Goal: Task Accomplishment & Management: Manage account settings

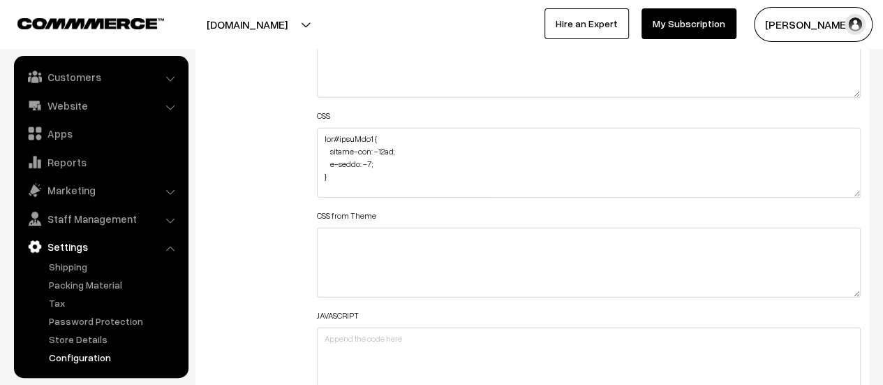
scroll to position [1745, 0]
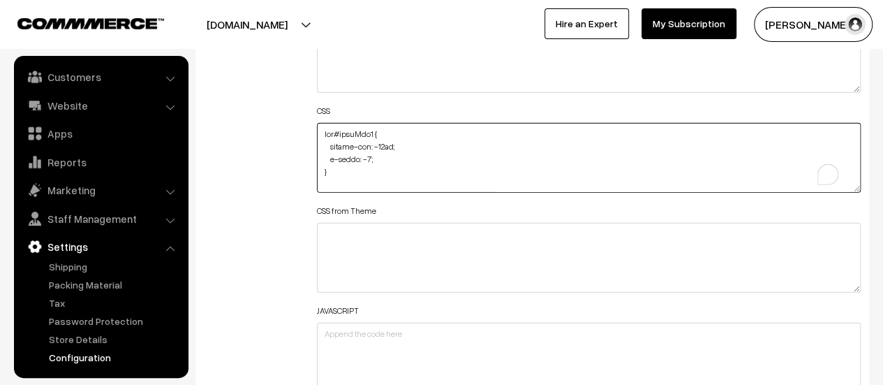
drag, startPoint x: 381, startPoint y: 130, endPoint x: 323, endPoint y: 130, distance: 57.9
click at [323, 130] on textarea "To enrich screen reader interactions, please activate Accessibility in Grammarl…" at bounding box center [589, 158] width 544 height 70
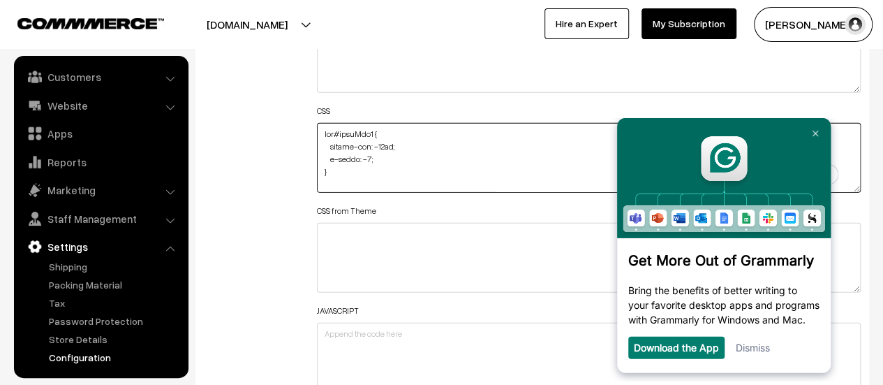
scroll to position [0, 0]
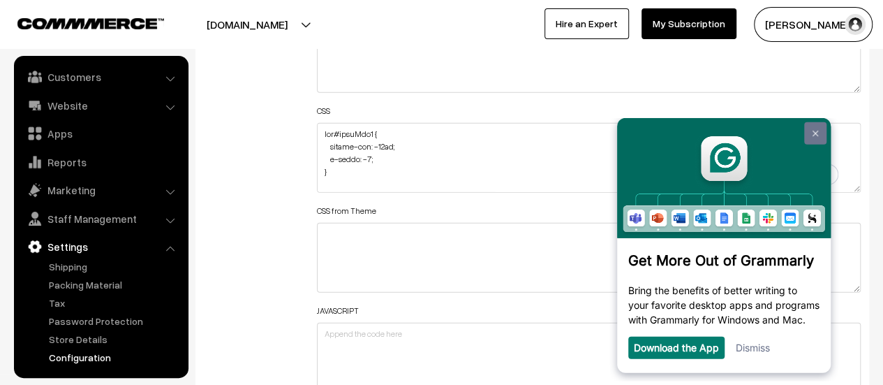
click at [810, 133] on link at bounding box center [815, 133] width 22 height 22
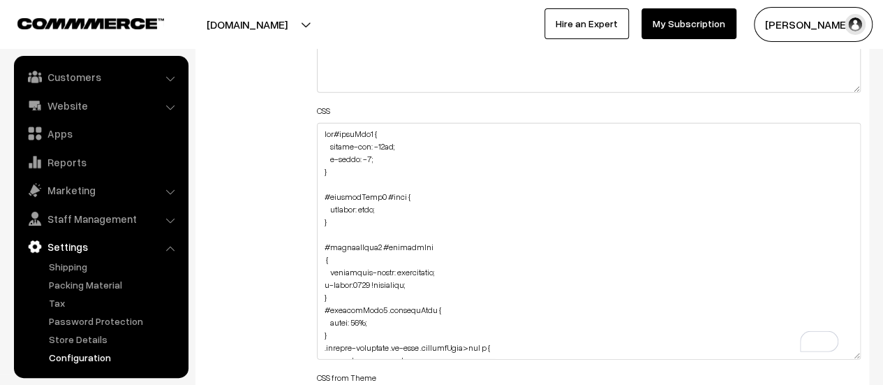
drag, startPoint x: 854, startPoint y: 187, endPoint x: 835, endPoint y: 363, distance: 176.9
click at [835, 359] on textarea "To enrich screen reader interactions, please activate Accessibility in Grammarl…" at bounding box center [589, 241] width 544 height 237
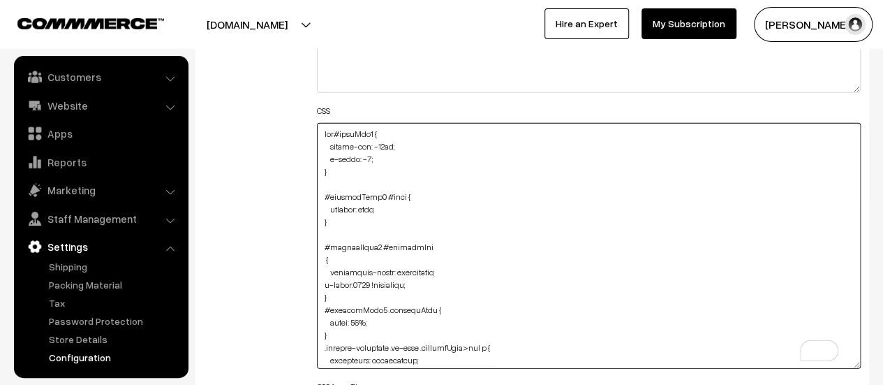
click at [428, 279] on textarea "To enrich screen reader interactions, please activate Accessibility in Grammarl…" at bounding box center [589, 246] width 544 height 246
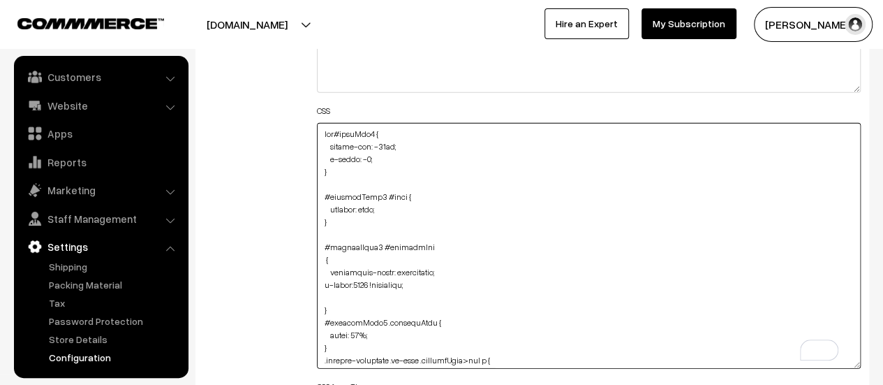
paste textarea "position: relative;"
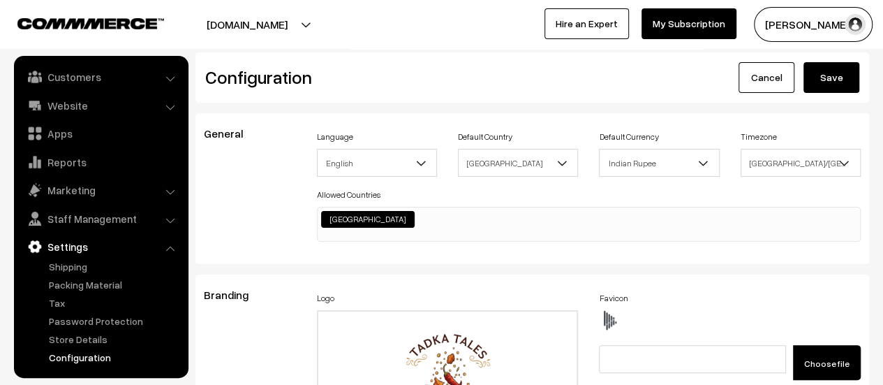
type textarea "img#homeImg2 { margin-top: -86px; z-index: -1; } #productType1 #name { display:…"
click at [817, 61] on div "Configuration Cancel Save" at bounding box center [531, 77] width 673 height 50
click at [840, 73] on button "Save" at bounding box center [831, 77] width 56 height 31
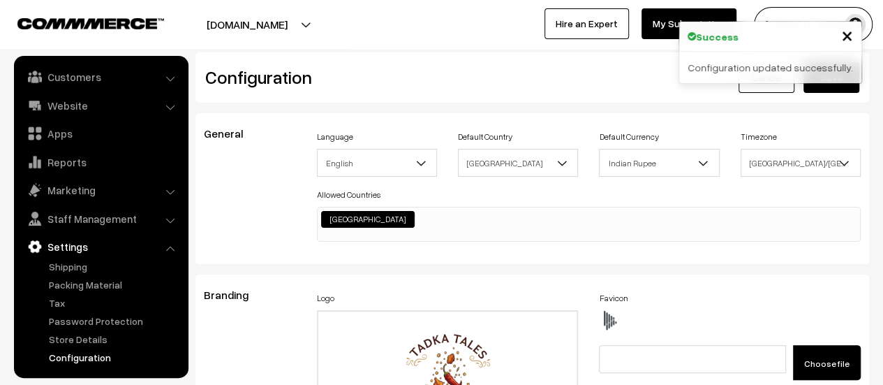
scroll to position [1123, 0]
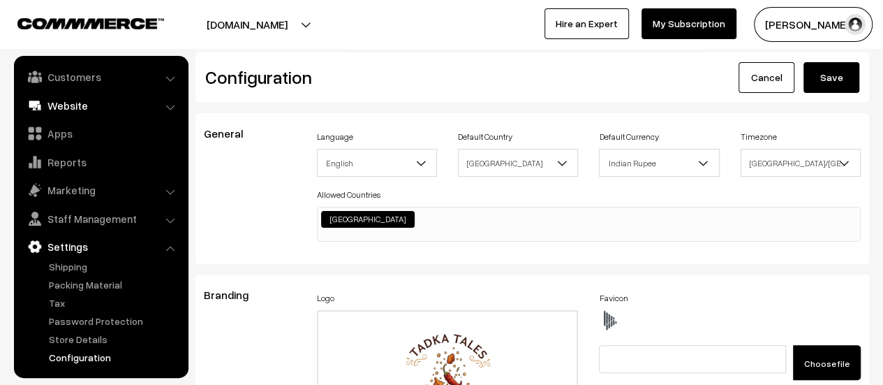
click at [72, 110] on link "Website" at bounding box center [100, 105] width 166 height 25
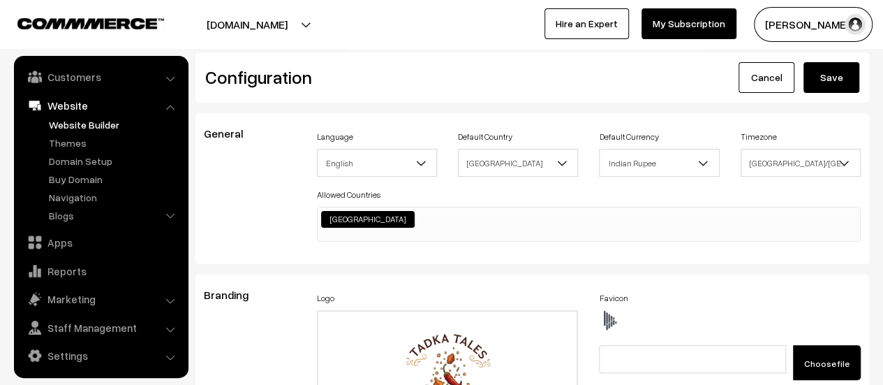
click at [74, 124] on link "Website Builder" at bounding box center [114, 124] width 138 height 15
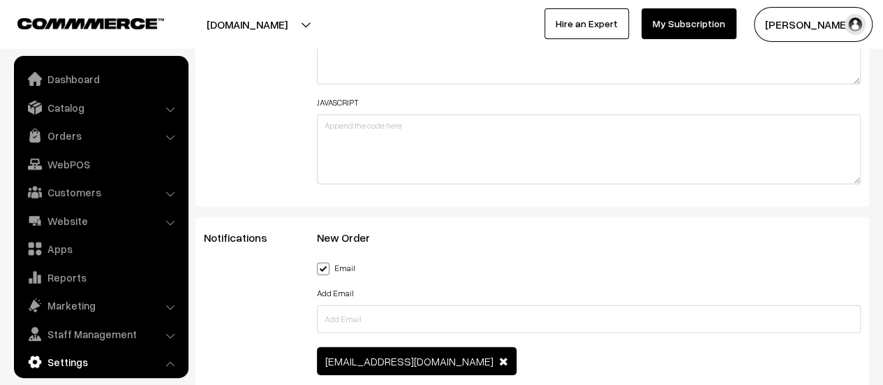
scroll to position [1123, 0]
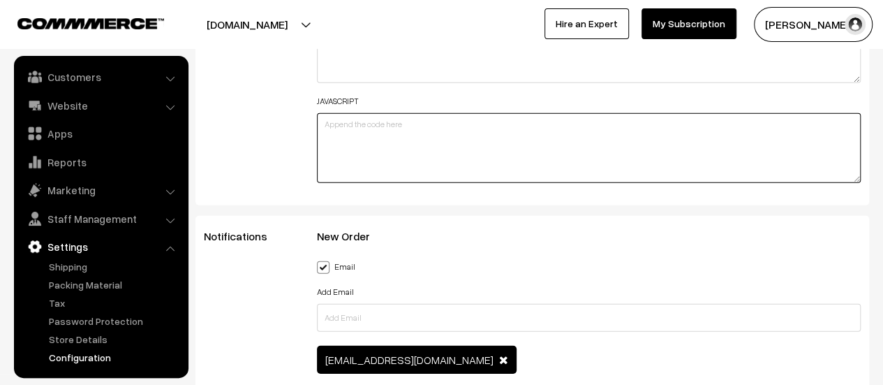
click at [410, 149] on textarea at bounding box center [589, 148] width 544 height 70
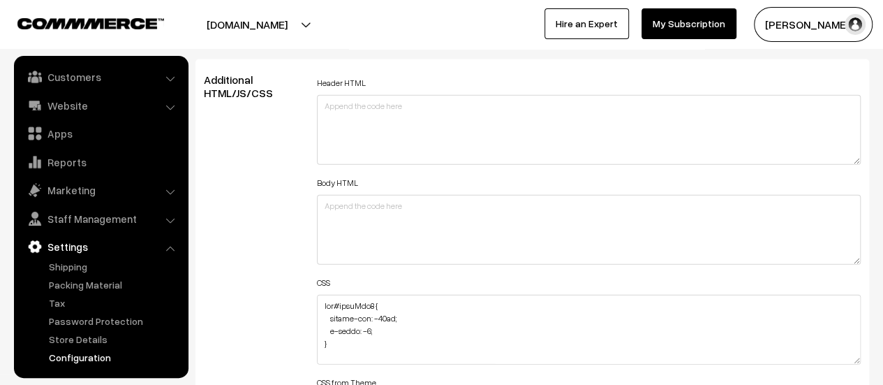
scroll to position [1605, 0]
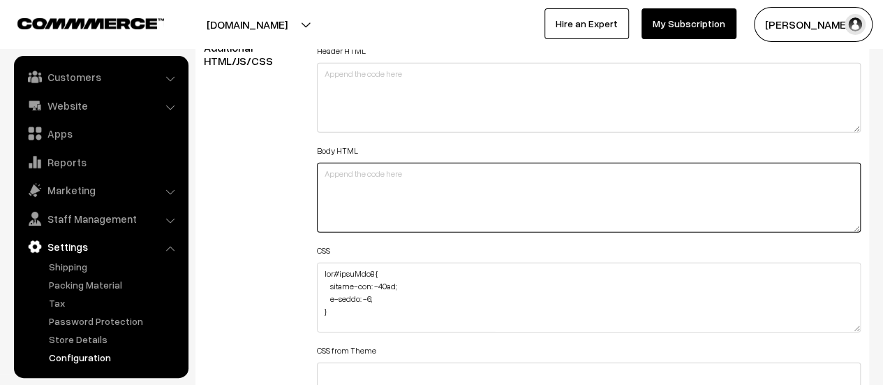
click at [419, 172] on textarea at bounding box center [589, 198] width 544 height 70
paste textarea "[URL][DOMAIN_NAME]"
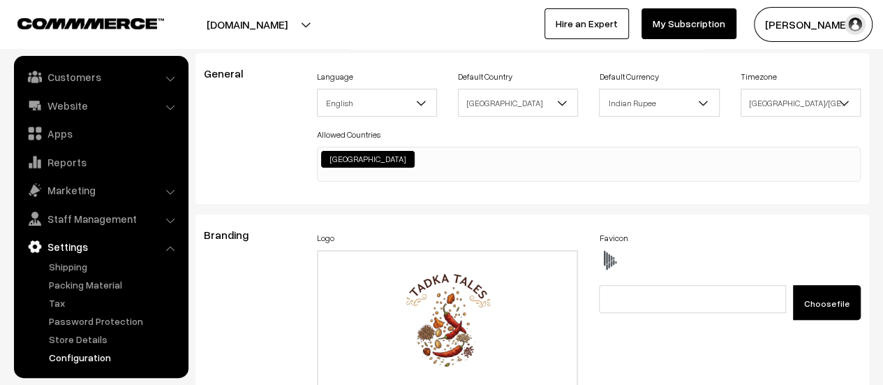
scroll to position [0, 0]
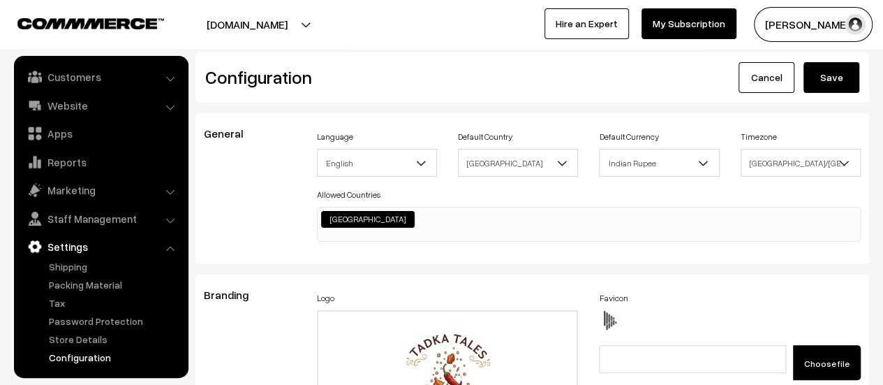
type textarea "[URL][DOMAIN_NAME]"
click at [836, 85] on button "Save" at bounding box center [831, 77] width 56 height 31
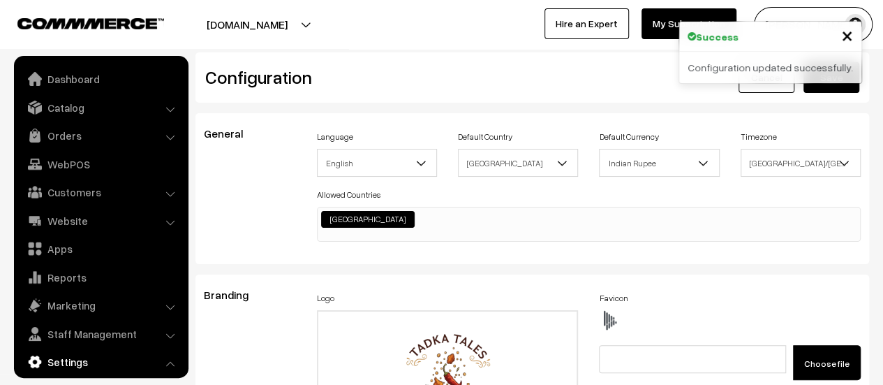
scroll to position [1123, 0]
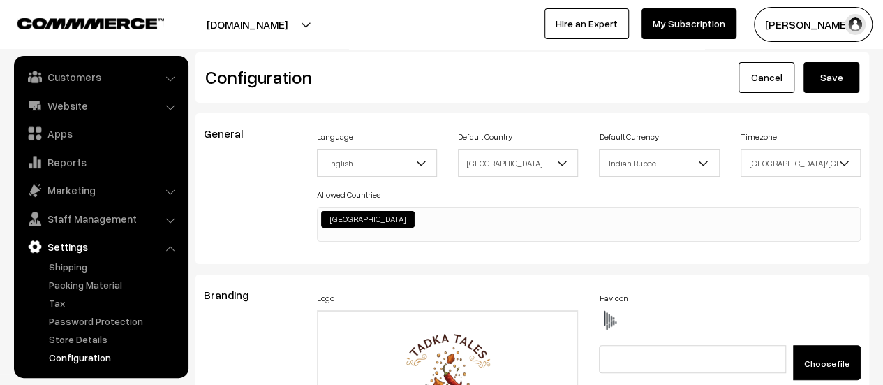
click at [828, 78] on button "Save" at bounding box center [831, 77] width 56 height 31
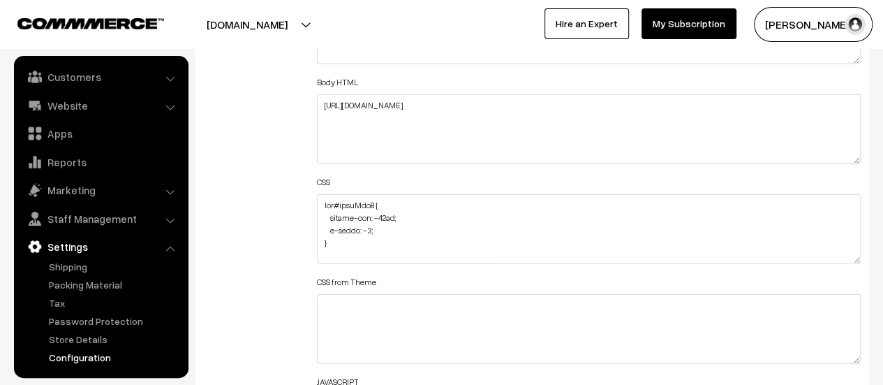
scroll to position [1605, 0]
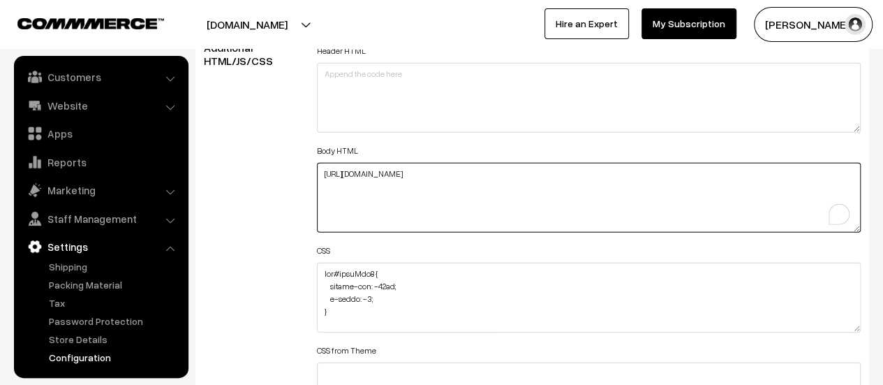
drag, startPoint x: 579, startPoint y: 170, endPoint x: 320, endPoint y: 169, distance: 258.9
click at [320, 169] on textarea "https://widgets.sociablekit.com/google-reviews/iframe/25605306" at bounding box center [589, 198] width 544 height 70
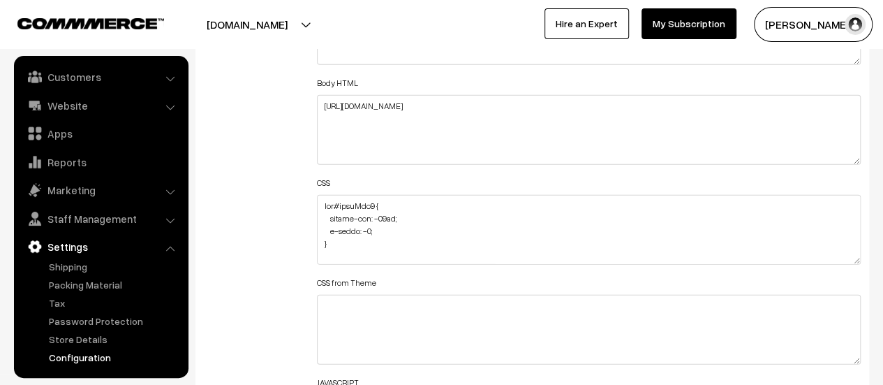
scroll to position [1605, 0]
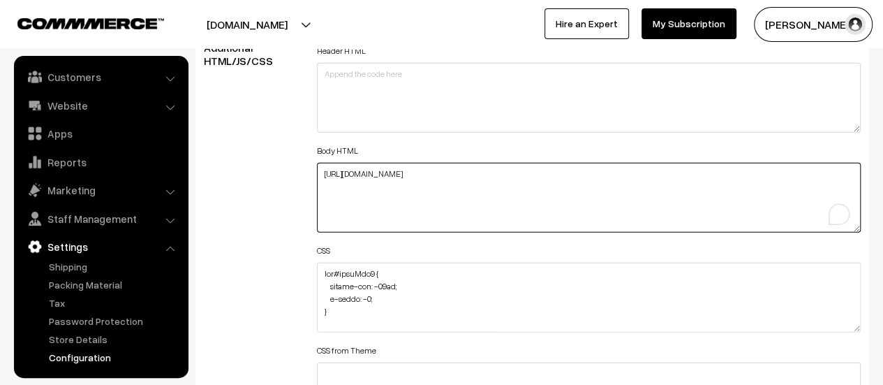
drag, startPoint x: 583, startPoint y: 168, endPoint x: 313, endPoint y: 171, distance: 270.1
click at [313, 171] on div "Header HTML Body HTML https://widgets.sociablekit.com/google-reviews/iframe/256…" at bounding box center [588, 290] width 565 height 499
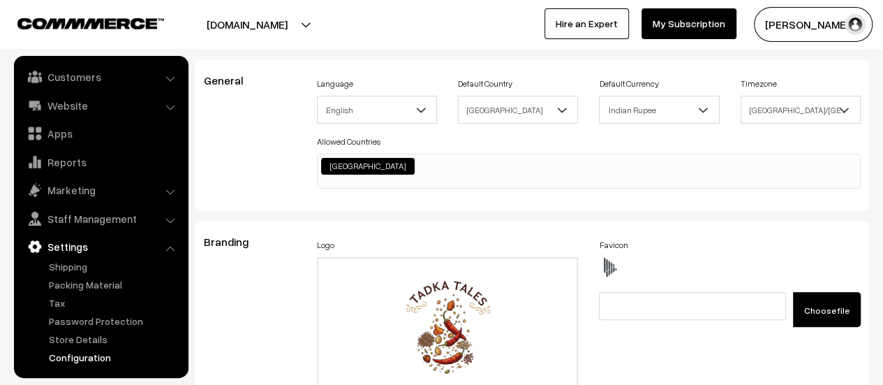
scroll to position [0, 0]
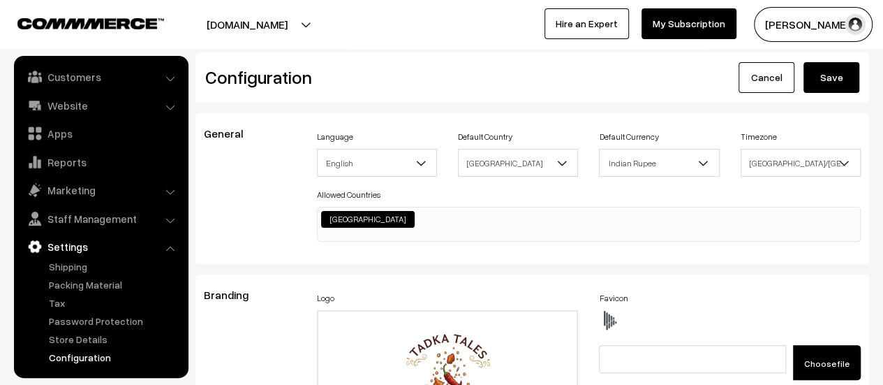
click at [852, 69] on button "Save" at bounding box center [831, 77] width 56 height 31
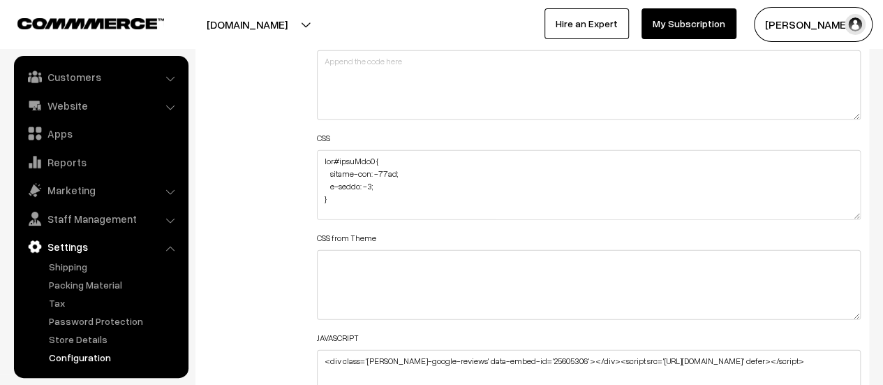
scroll to position [1712, 0]
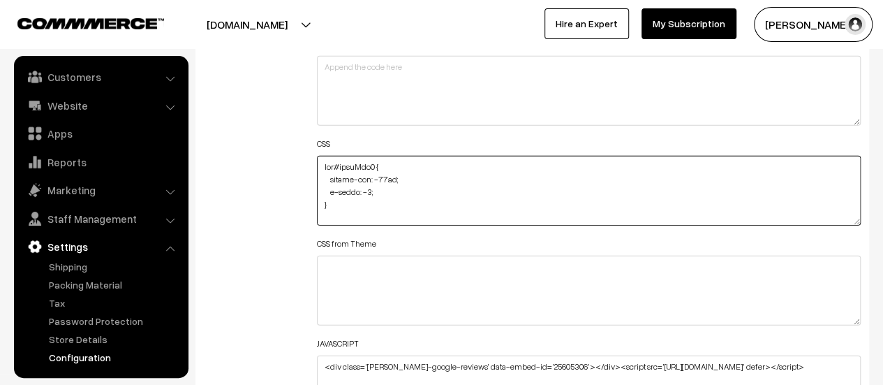
click at [324, 165] on textarea at bounding box center [589, 191] width 544 height 70
type textarea "img#homeImg2 { margin-top: -86px; z-index: -1; } #productType1 #name { display:…"
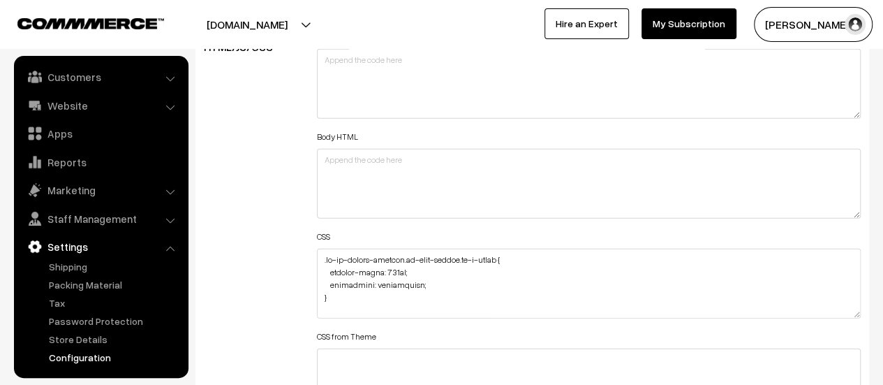
scroll to position [1675, 0]
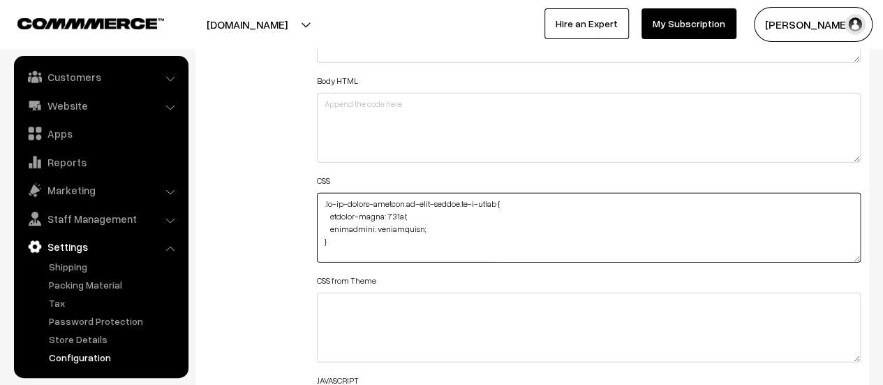
click at [417, 231] on textarea at bounding box center [589, 228] width 544 height 70
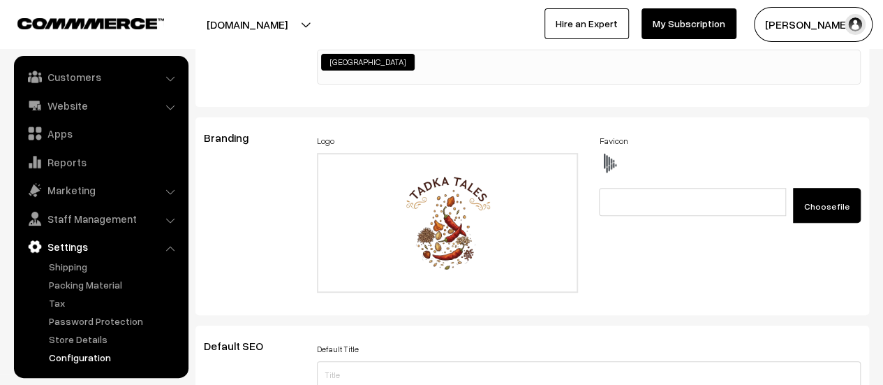
scroll to position [0, 0]
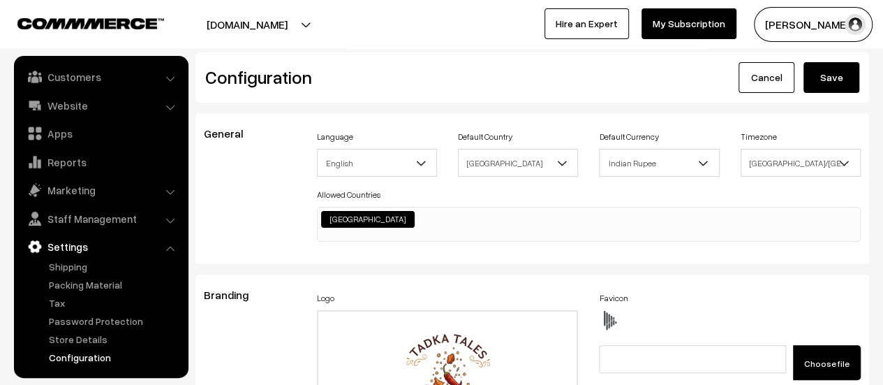
type textarea ".sk-ww-google-reviews.sk-view-sample.sk-d-block { padding-right: 824px; backgro…"
click at [821, 66] on button "Save" at bounding box center [831, 77] width 56 height 31
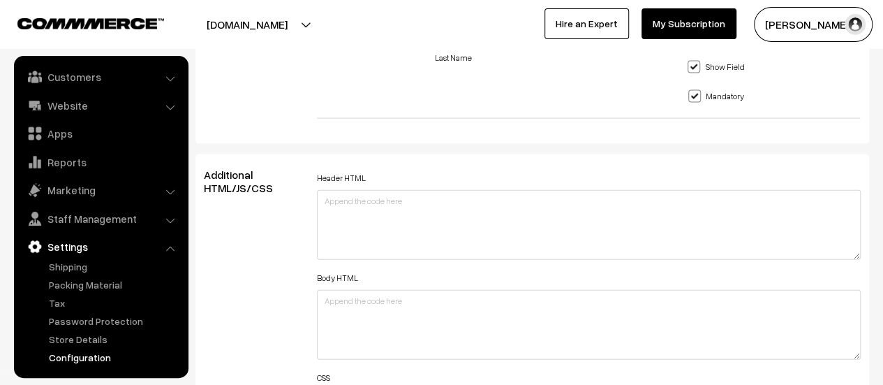
scroll to position [1605, 0]
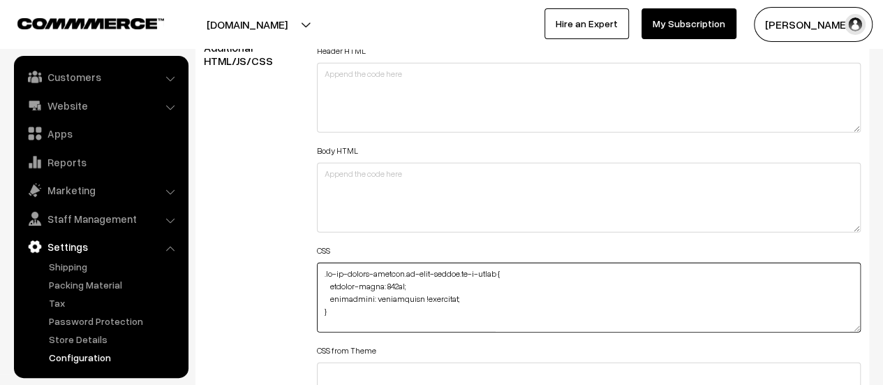
click at [483, 290] on textarea at bounding box center [589, 297] width 544 height 70
click at [461, 306] on textarea "To enrich screen reader interactions, please activate Accessibility in Grammarl…" at bounding box center [589, 297] width 544 height 70
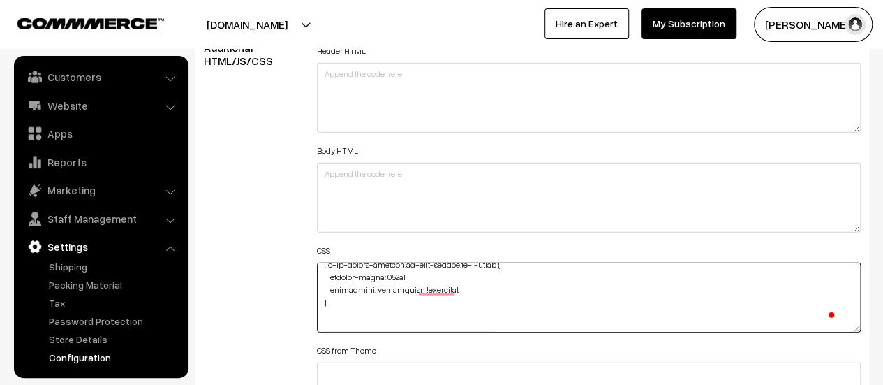
paste textarea ".sk-wrapper.masonry.js-masonry"
paste textarea "height: 90px;"
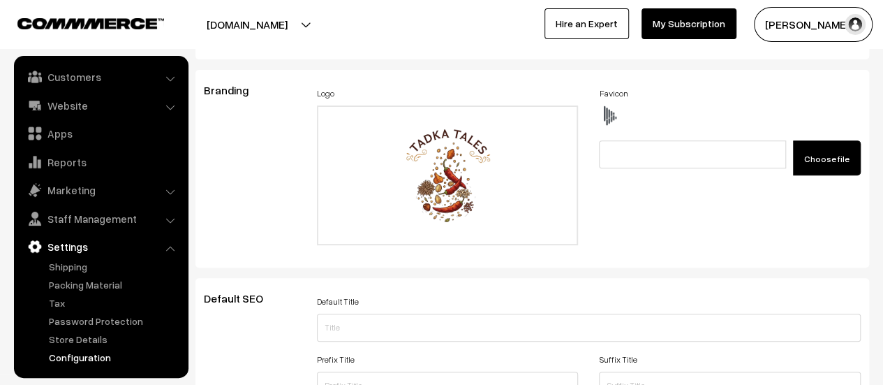
scroll to position [0, 0]
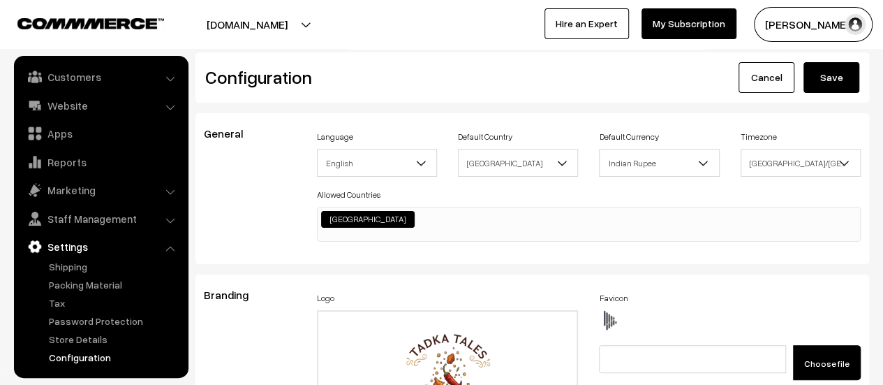
type textarea ".[PERSON_NAME]-google-reviews.sk-view-sample.sk-d-block { padding-right: 824px;…"
click at [812, 85] on button "Save" at bounding box center [831, 77] width 56 height 31
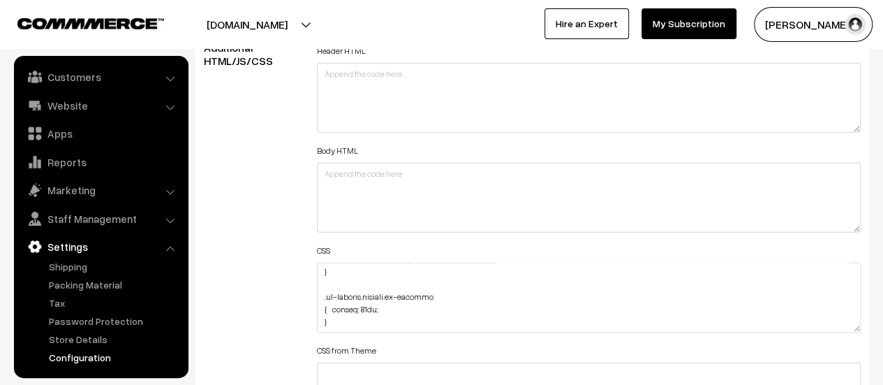
scroll to position [70, 0]
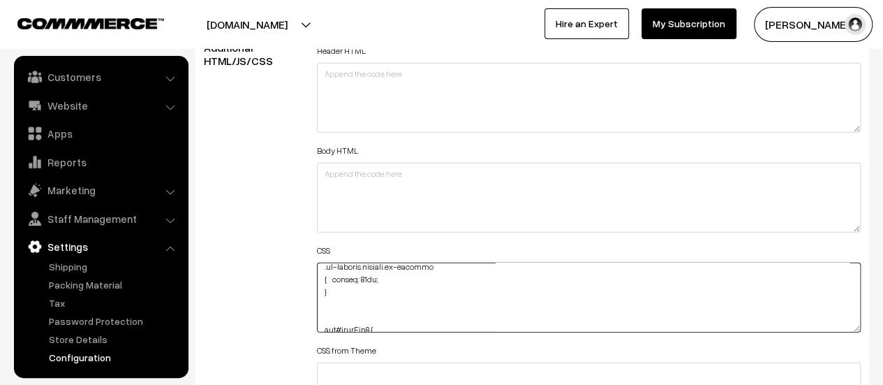
click at [374, 271] on textarea at bounding box center [589, 297] width 544 height 70
click at [363, 274] on textarea "To enrich screen reader interactions, please activate Accessibility in Grammarl…" at bounding box center [589, 297] width 544 height 70
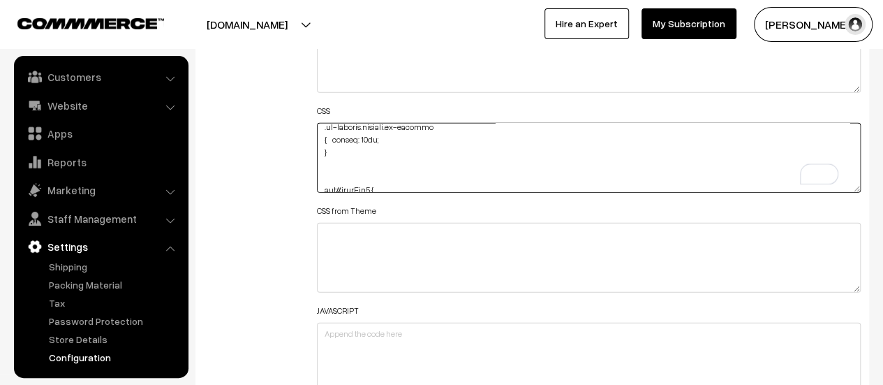
click at [375, 137] on textarea "To enrich screen reader interactions, please activate Accessibility in Grammarl…" at bounding box center [589, 158] width 544 height 70
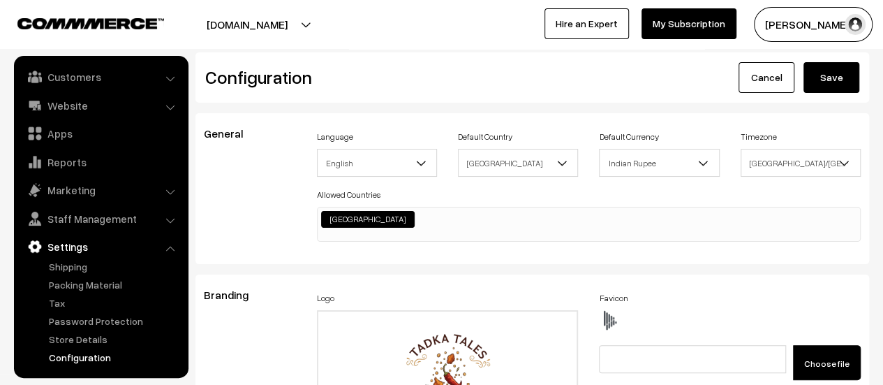
type textarea ".sk-ww-google-reviews.sk-view-sample.sk-d-block { padding-right: 824px; backgro…"
drag, startPoint x: 846, startPoint y: 76, endPoint x: 768, endPoint y: 81, distance: 77.6
click at [845, 76] on button "Save" at bounding box center [831, 77] width 56 height 31
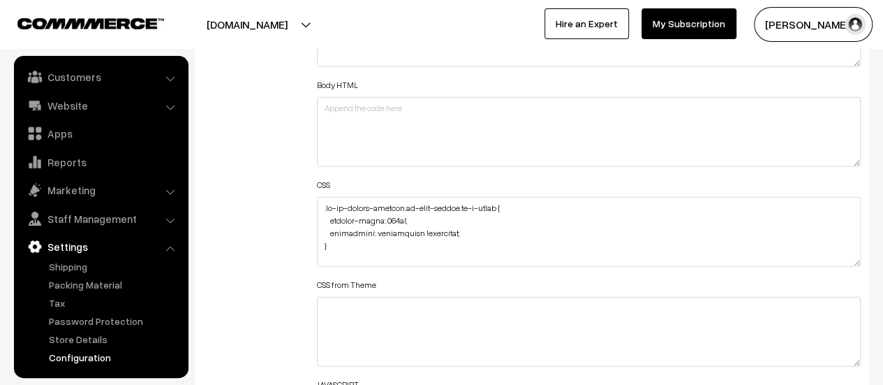
scroll to position [1675, 0]
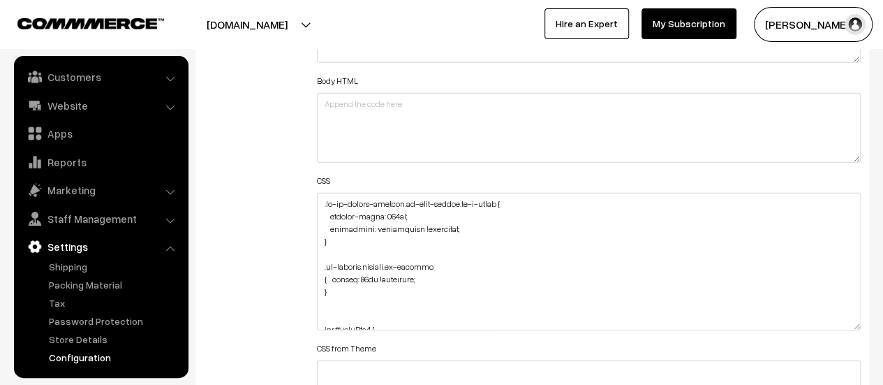
drag, startPoint x: 851, startPoint y: 258, endPoint x: 853, endPoint y: 326, distance: 68.4
click at [853, 326] on textarea at bounding box center [589, 261] width 544 height 137
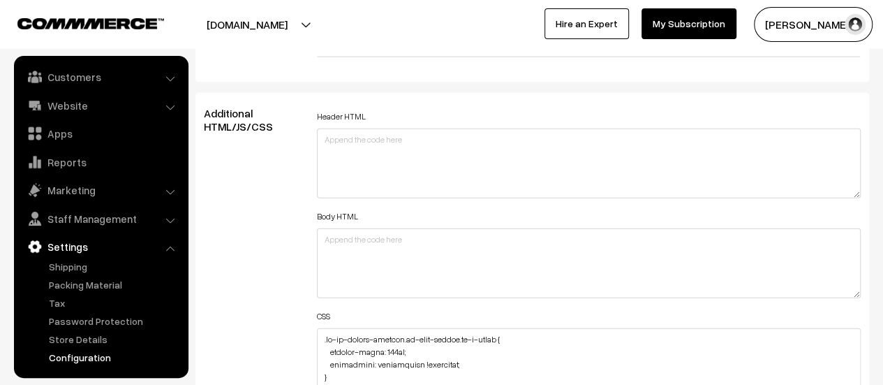
scroll to position [1675, 0]
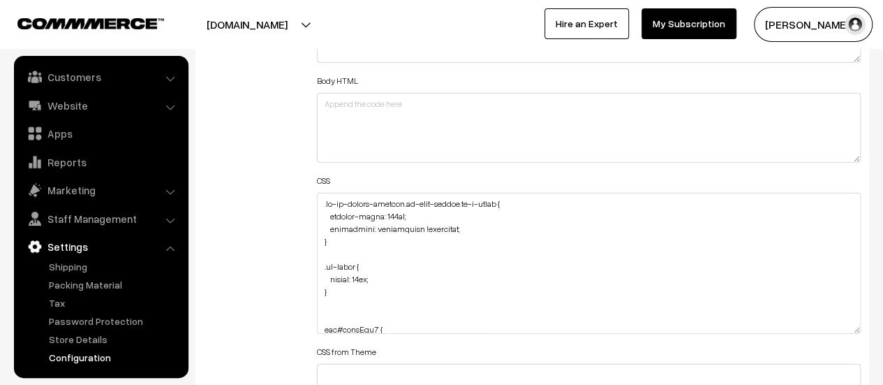
drag, startPoint x: 854, startPoint y: 253, endPoint x: 844, endPoint y: 329, distance: 76.0
click at [844, 329] on textarea at bounding box center [589, 263] width 544 height 141
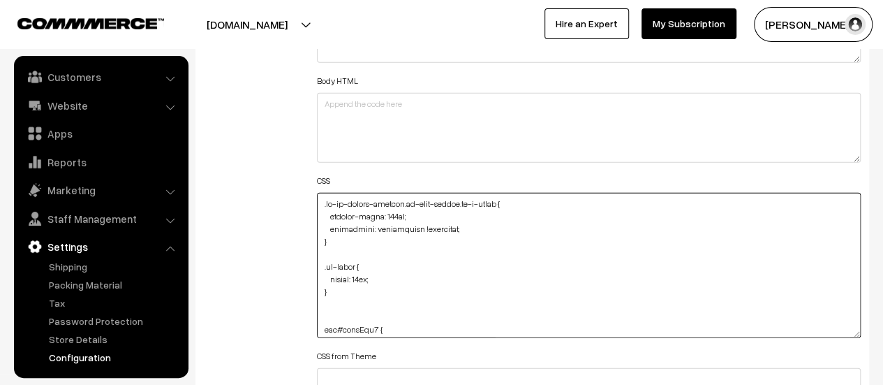
drag, startPoint x: 373, startPoint y: 276, endPoint x: 435, endPoint y: 266, distance: 63.0
click at [373, 276] on textarea at bounding box center [589, 265] width 544 height 145
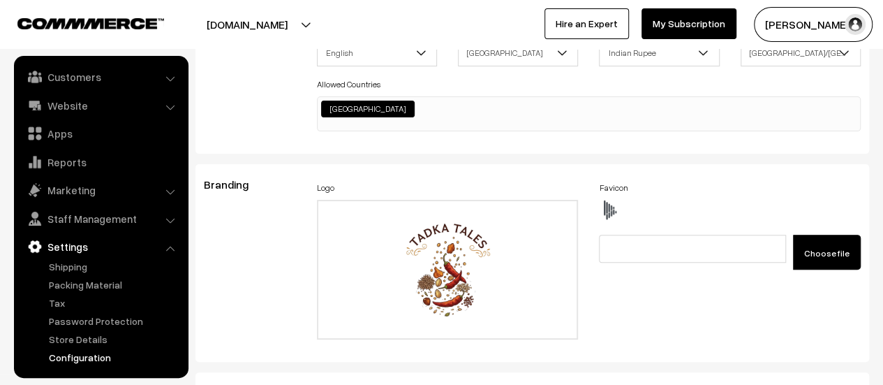
scroll to position [0, 0]
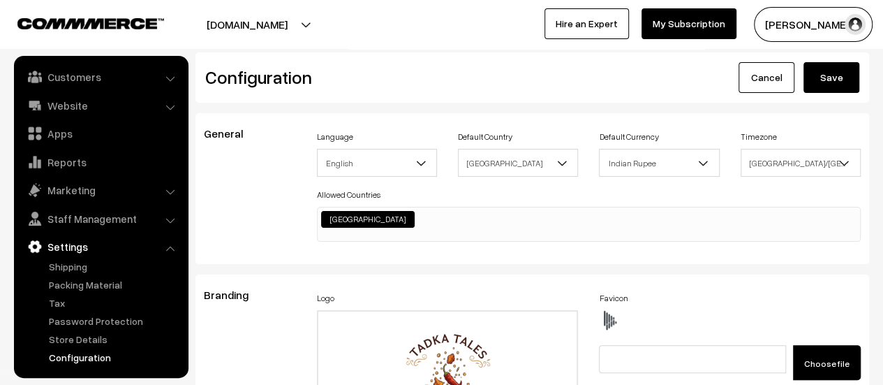
type textarea ".[PERSON_NAME]-google-reviews.sk-view-sample.sk-d-block { padding-right: 824px;…"
click at [833, 88] on button "Save" at bounding box center [831, 77] width 56 height 31
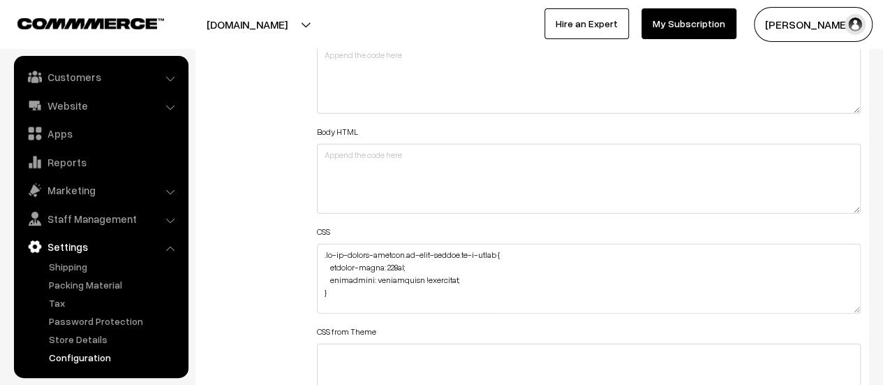
scroll to position [1675, 0]
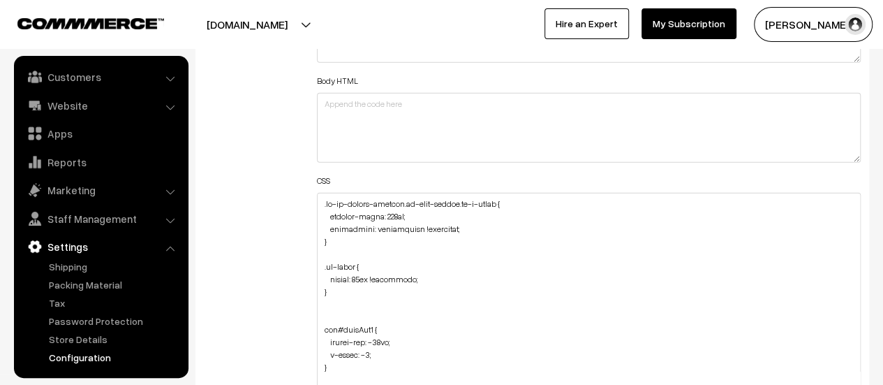
drag, startPoint x: 854, startPoint y: 256, endPoint x: 854, endPoint y: 417, distance: 161.2
